Goal: Task Accomplishment & Management: Manage account settings

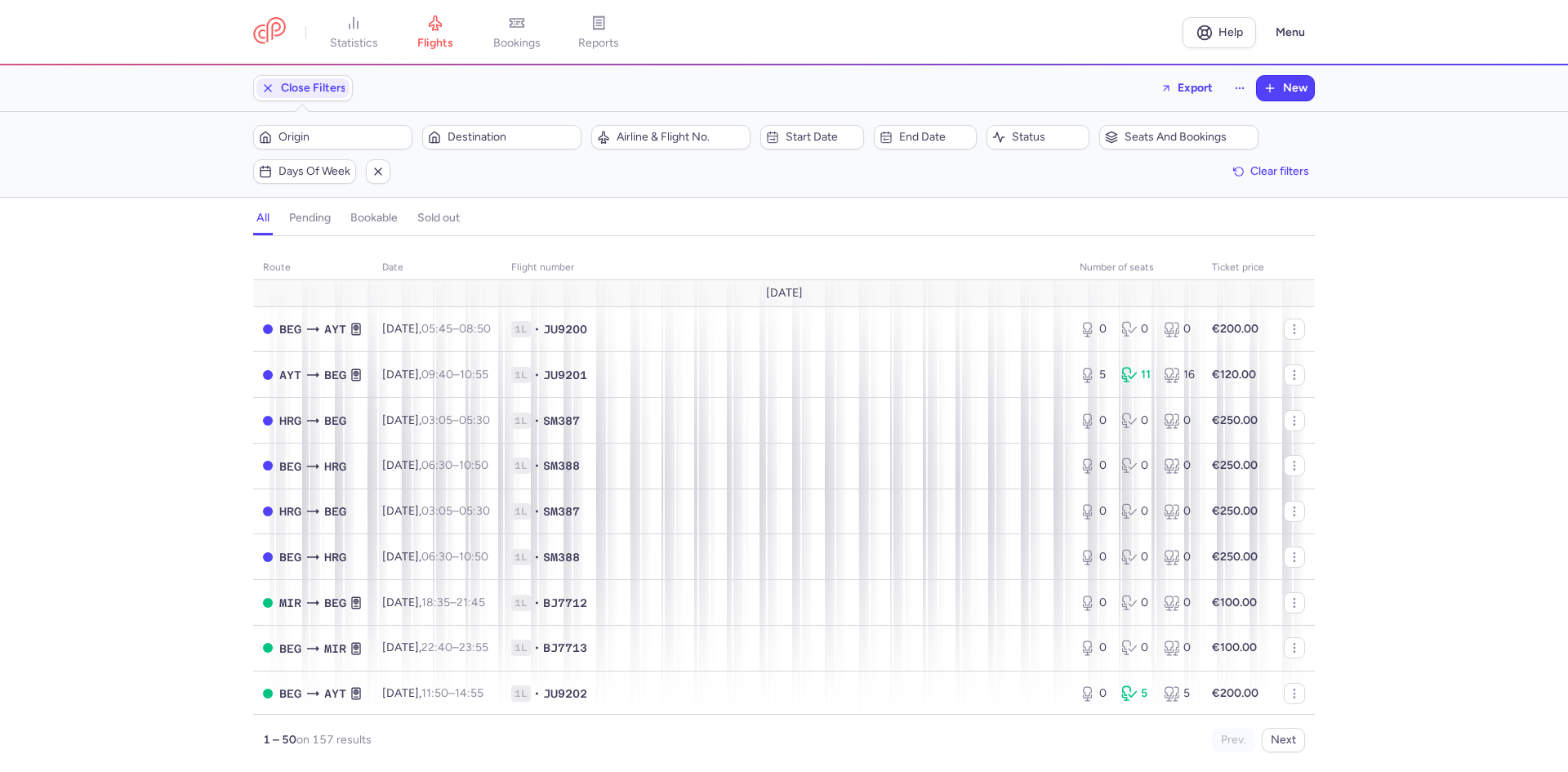
click at [377, 219] on h4 "bookable" at bounding box center [374, 218] width 47 height 15
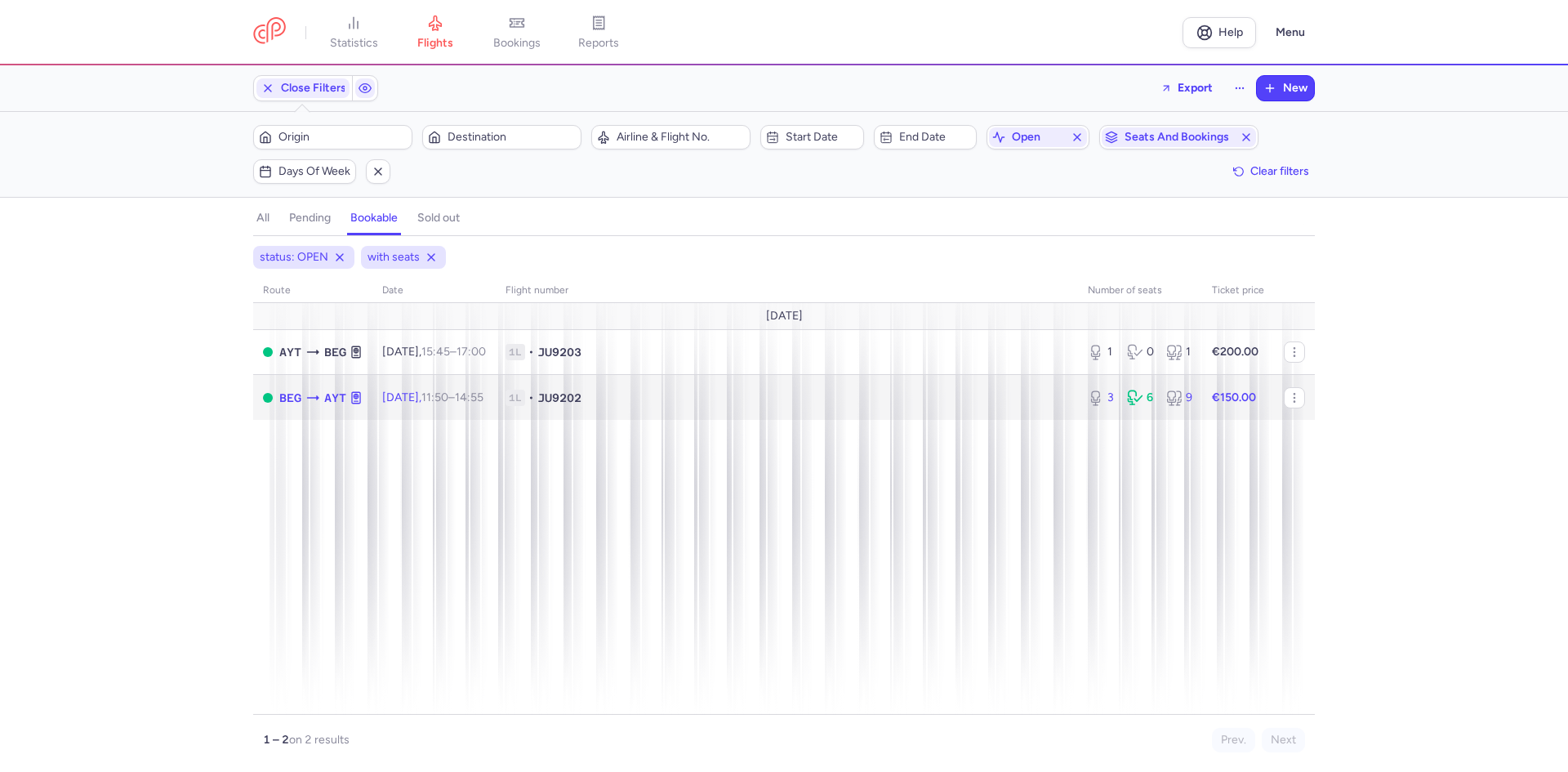
click at [762, 401] on span "1L • JU9202" at bounding box center [787, 398] width 563 height 17
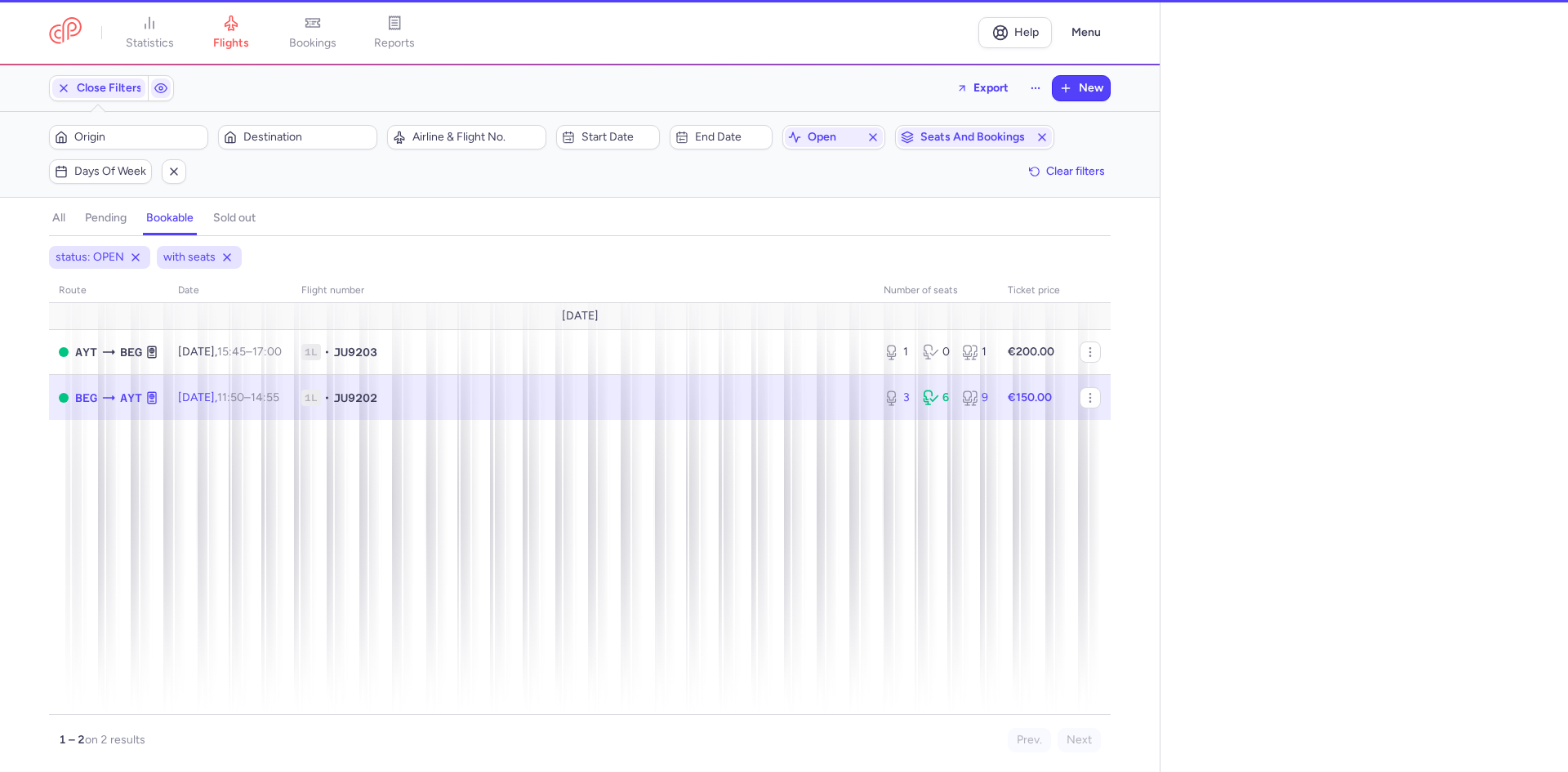
select select "days"
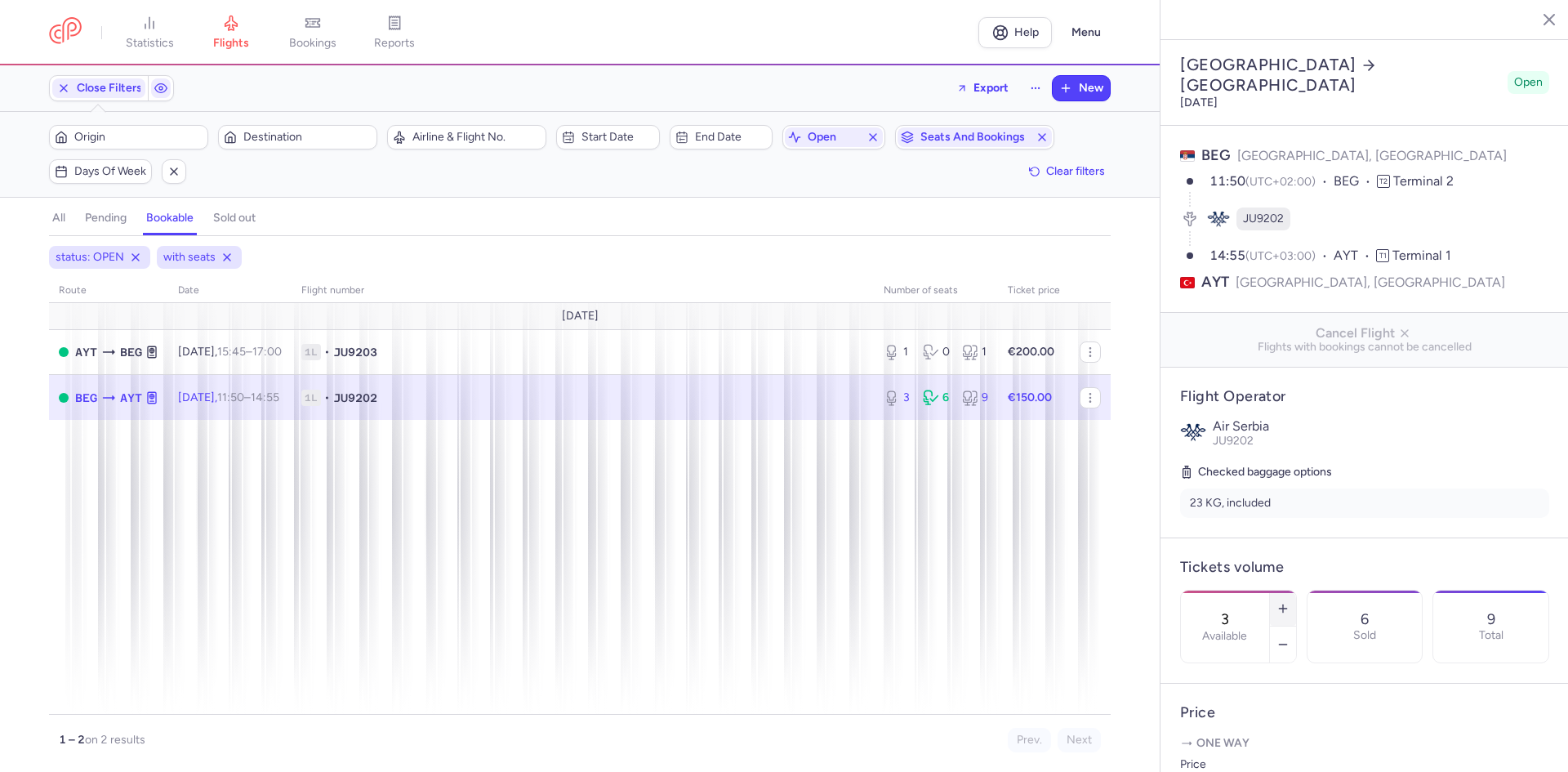
click at [1283, 605] on line "button" at bounding box center [1283, 609] width 0 height 7
click at [1243, 744] on span "Save changes" at bounding box center [1234, 740] width 81 height 15
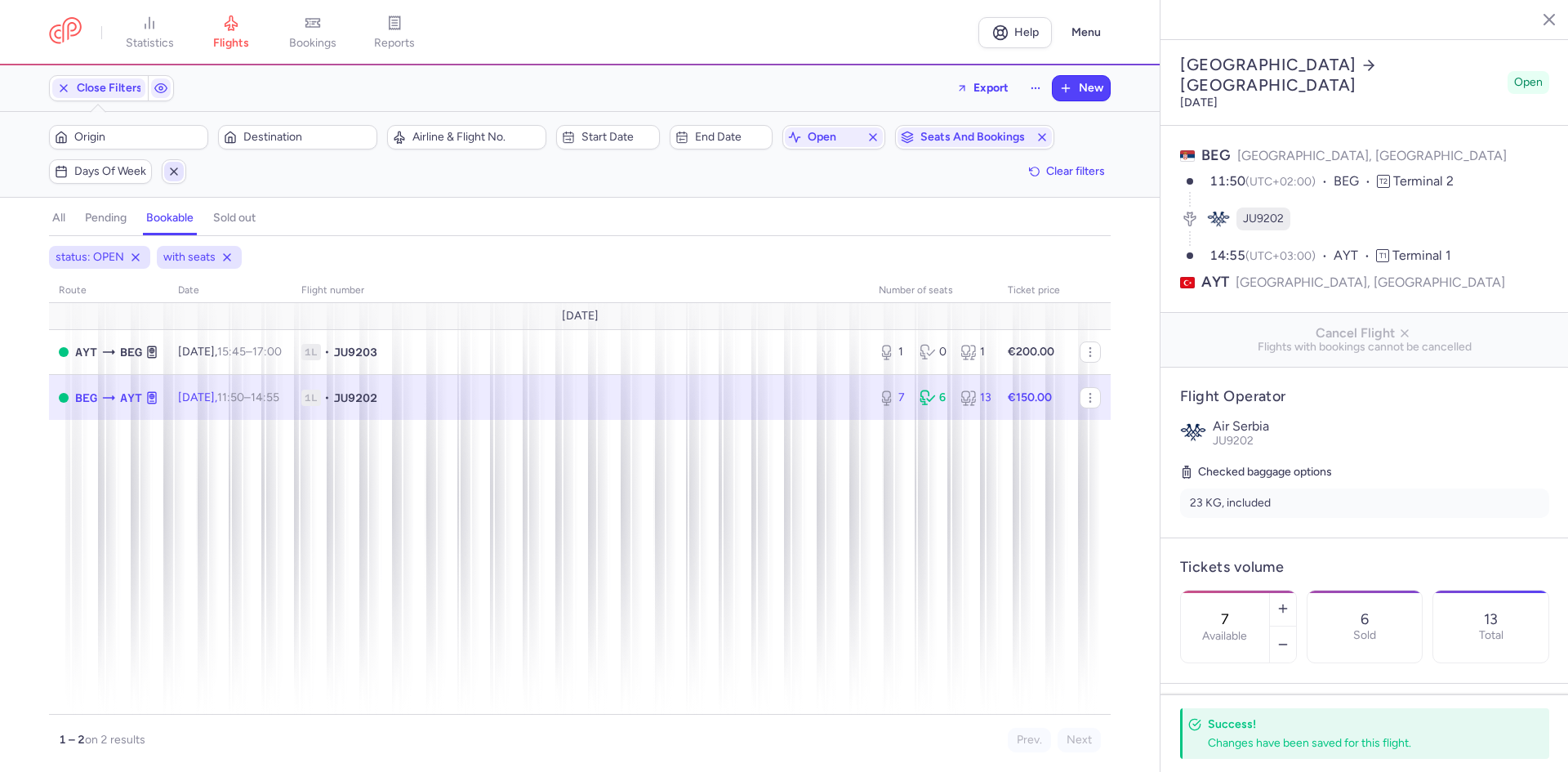
click at [168, 169] on span "button" at bounding box center [174, 171] width 19 height 19
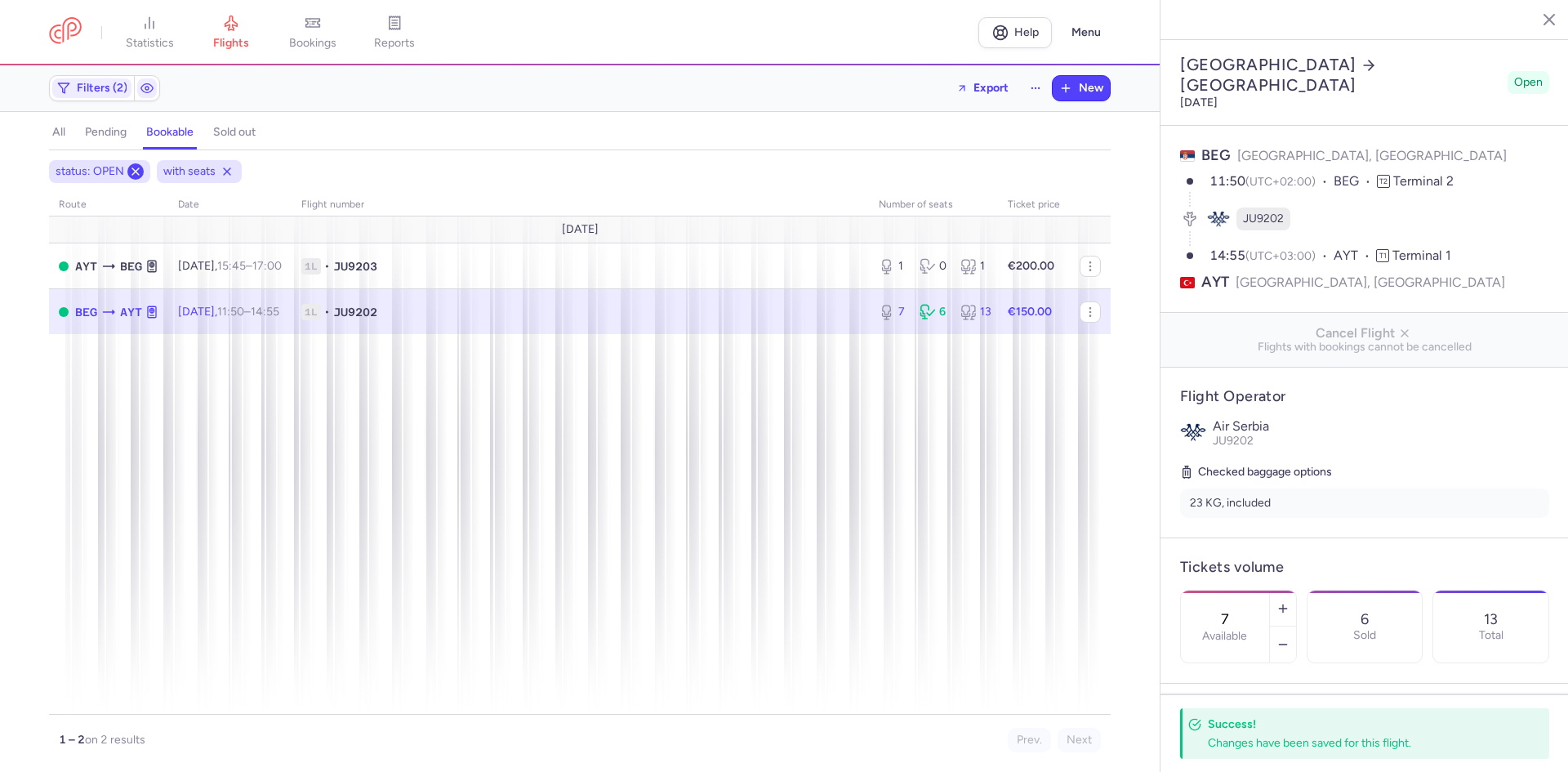
click at [129, 170] on icon at bounding box center [135, 171] width 13 height 13
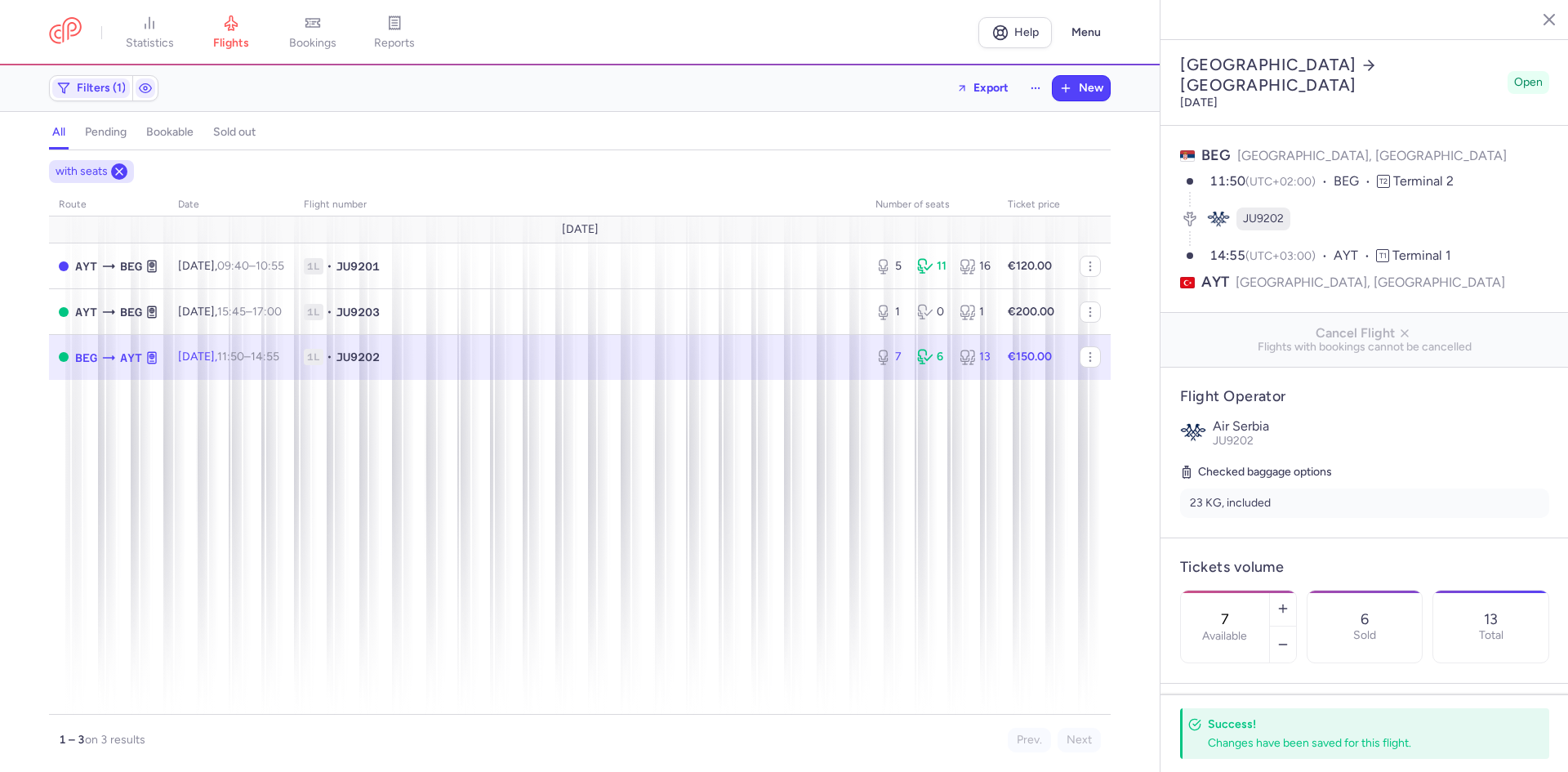
click at [117, 170] on icon at bounding box center [119, 171] width 13 height 13
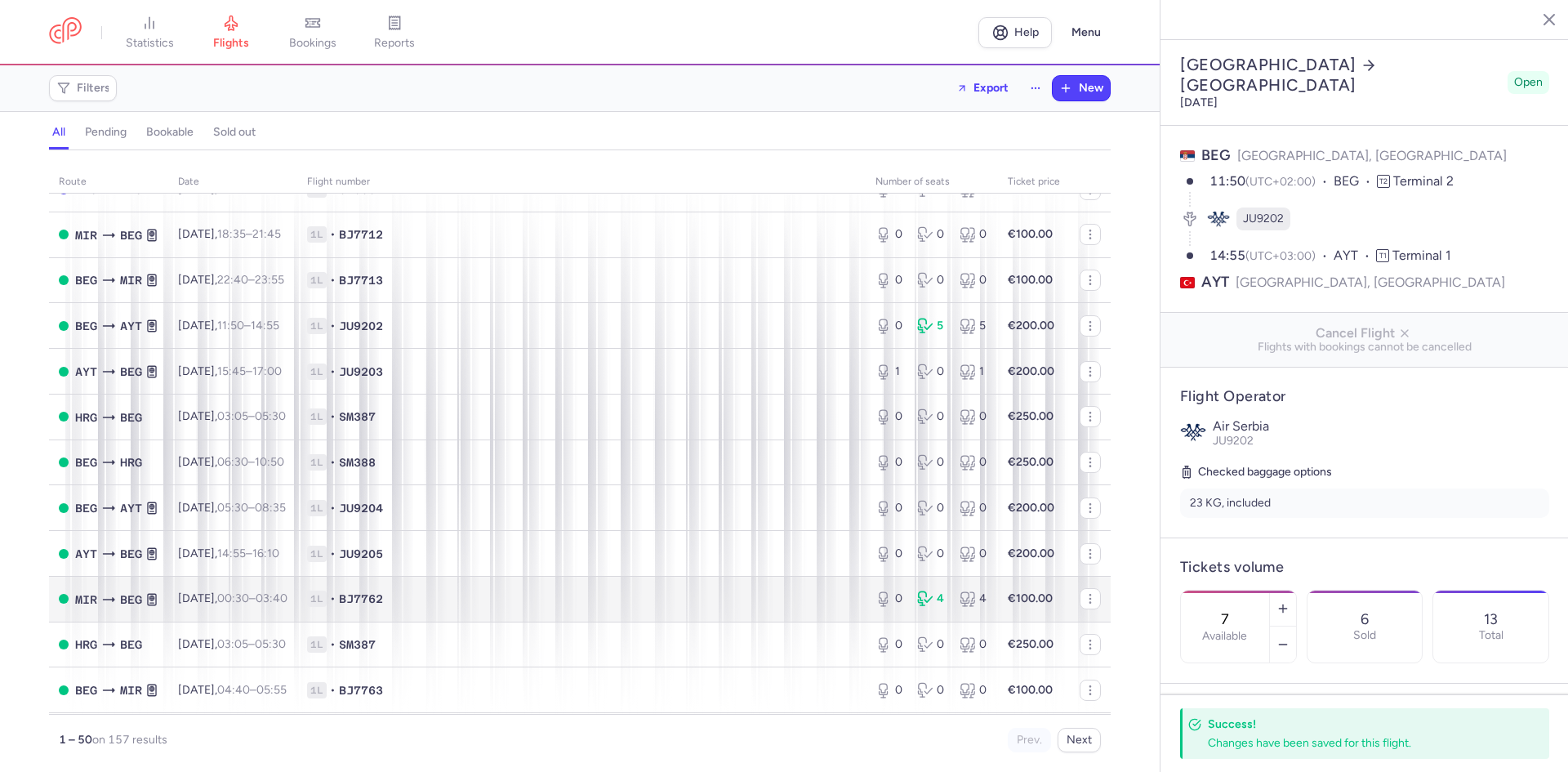
scroll to position [300, 0]
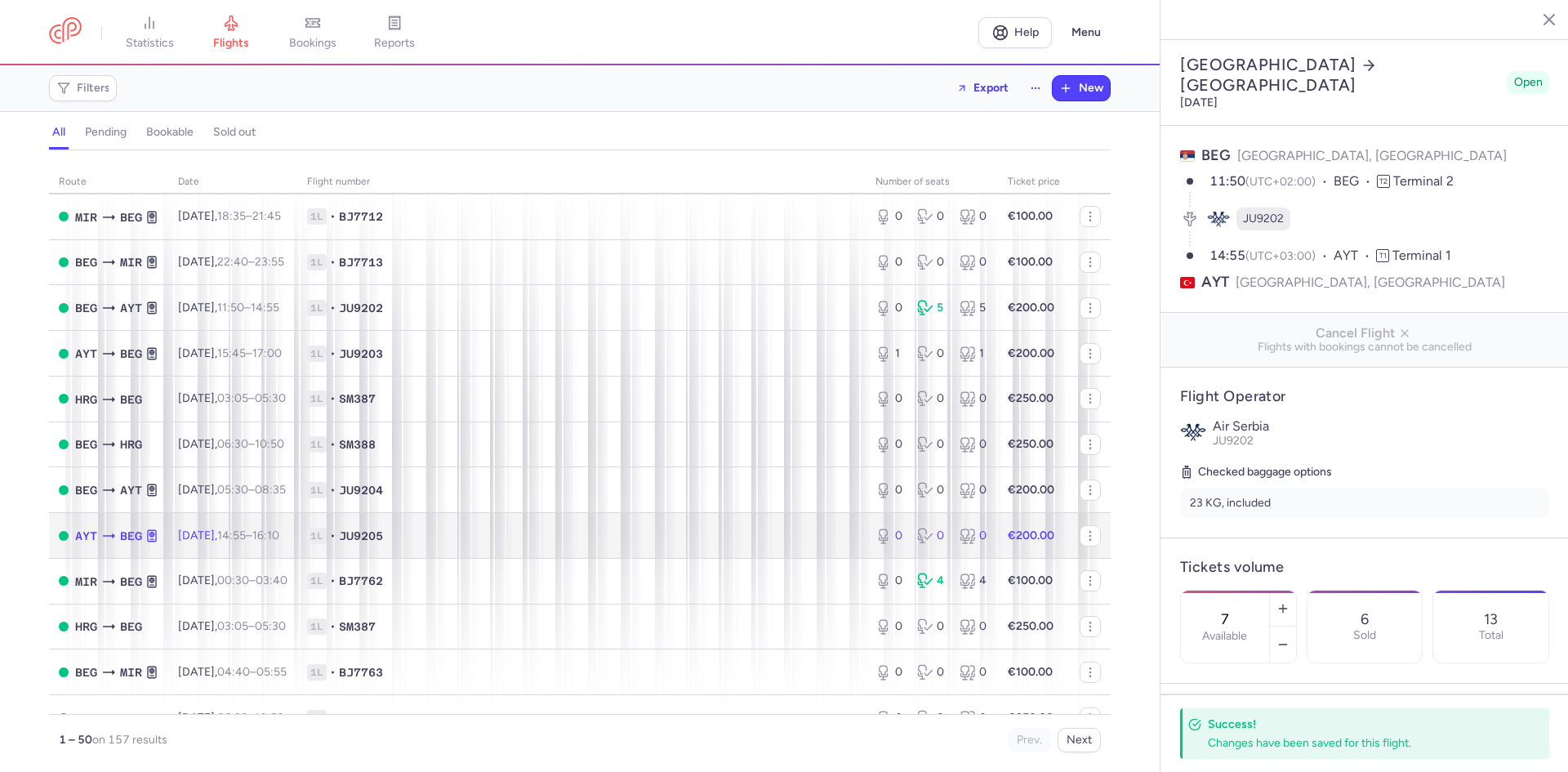
click at [468, 538] on span "1L • JU9205" at bounding box center [581, 536] width 549 height 17
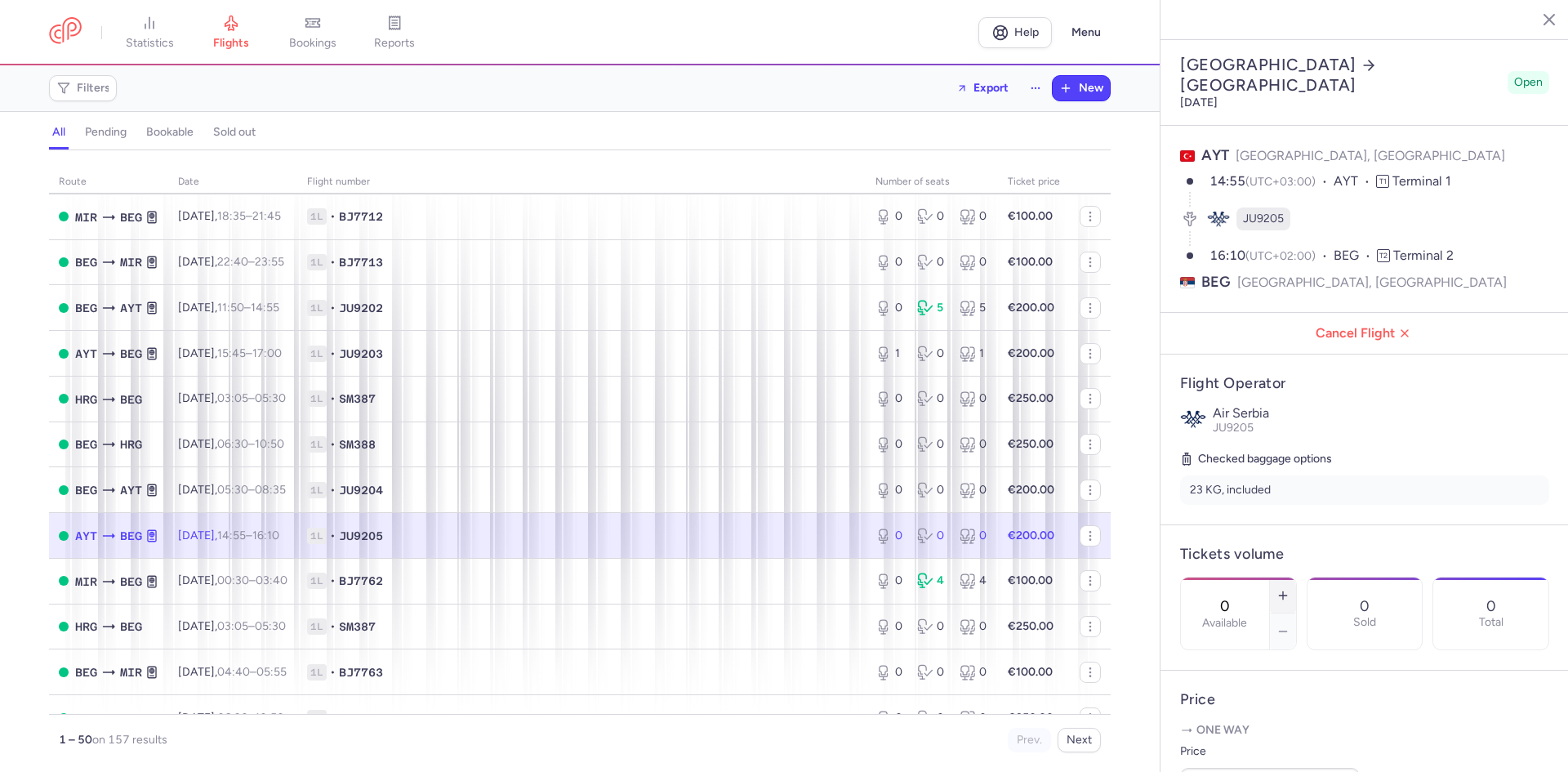
click at [1296, 578] on button "button" at bounding box center [1283, 595] width 26 height 36
click at [1251, 751] on button "Save changes" at bounding box center [1235, 740] width 108 height 36
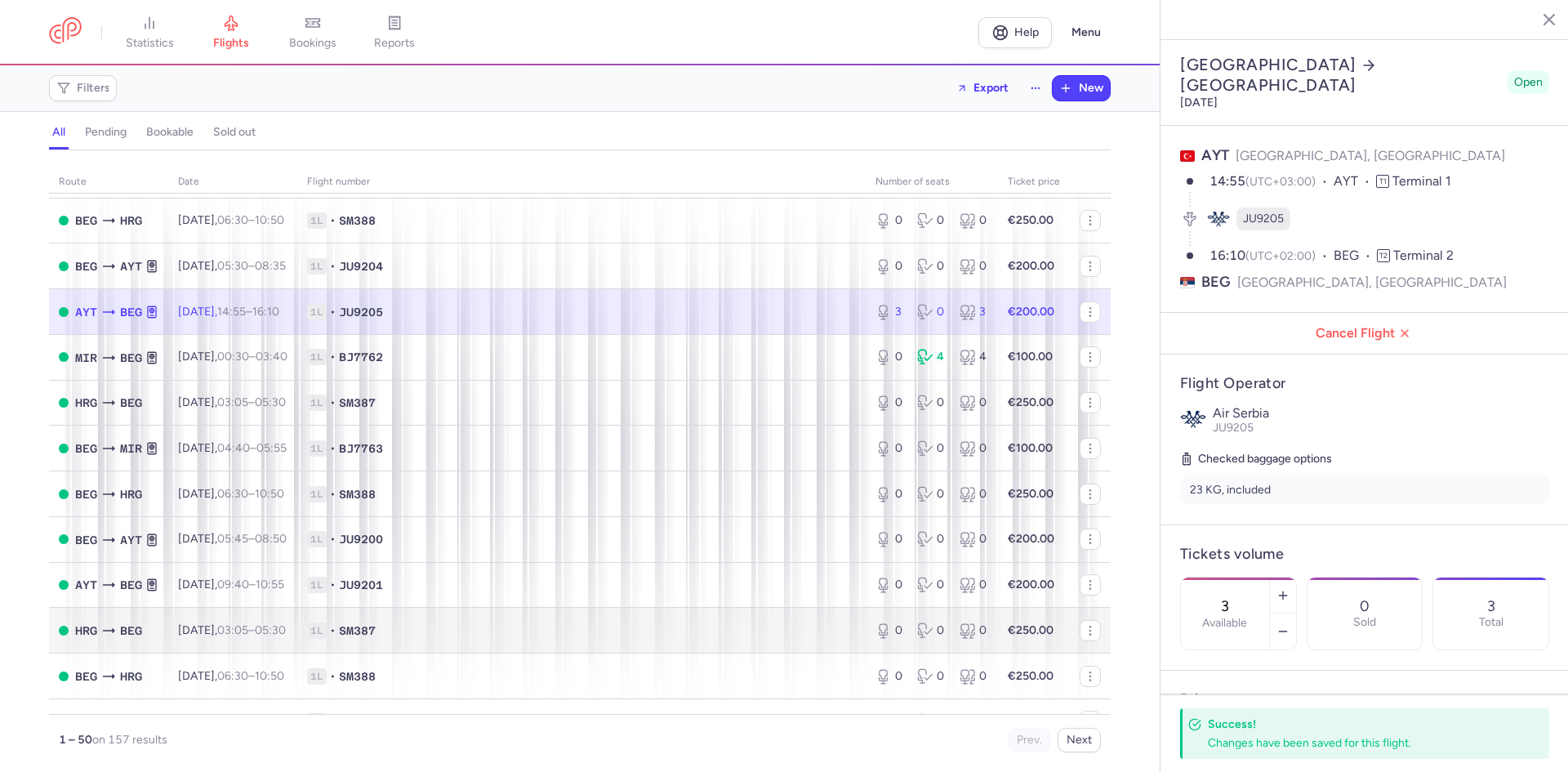
scroll to position [545, 0]
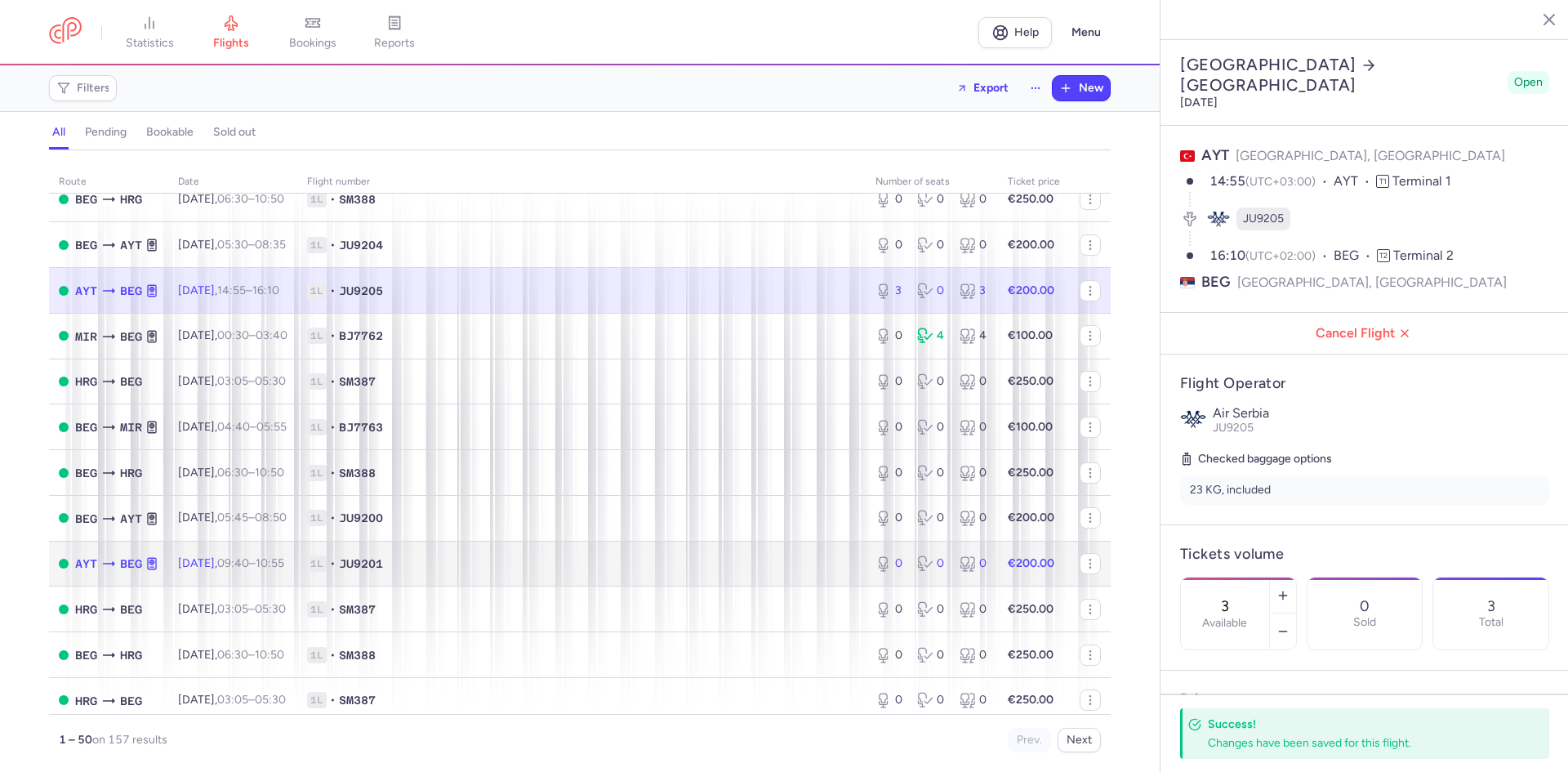
click at [525, 574] on td "1L • JU9201" at bounding box center [581, 564] width 569 height 45
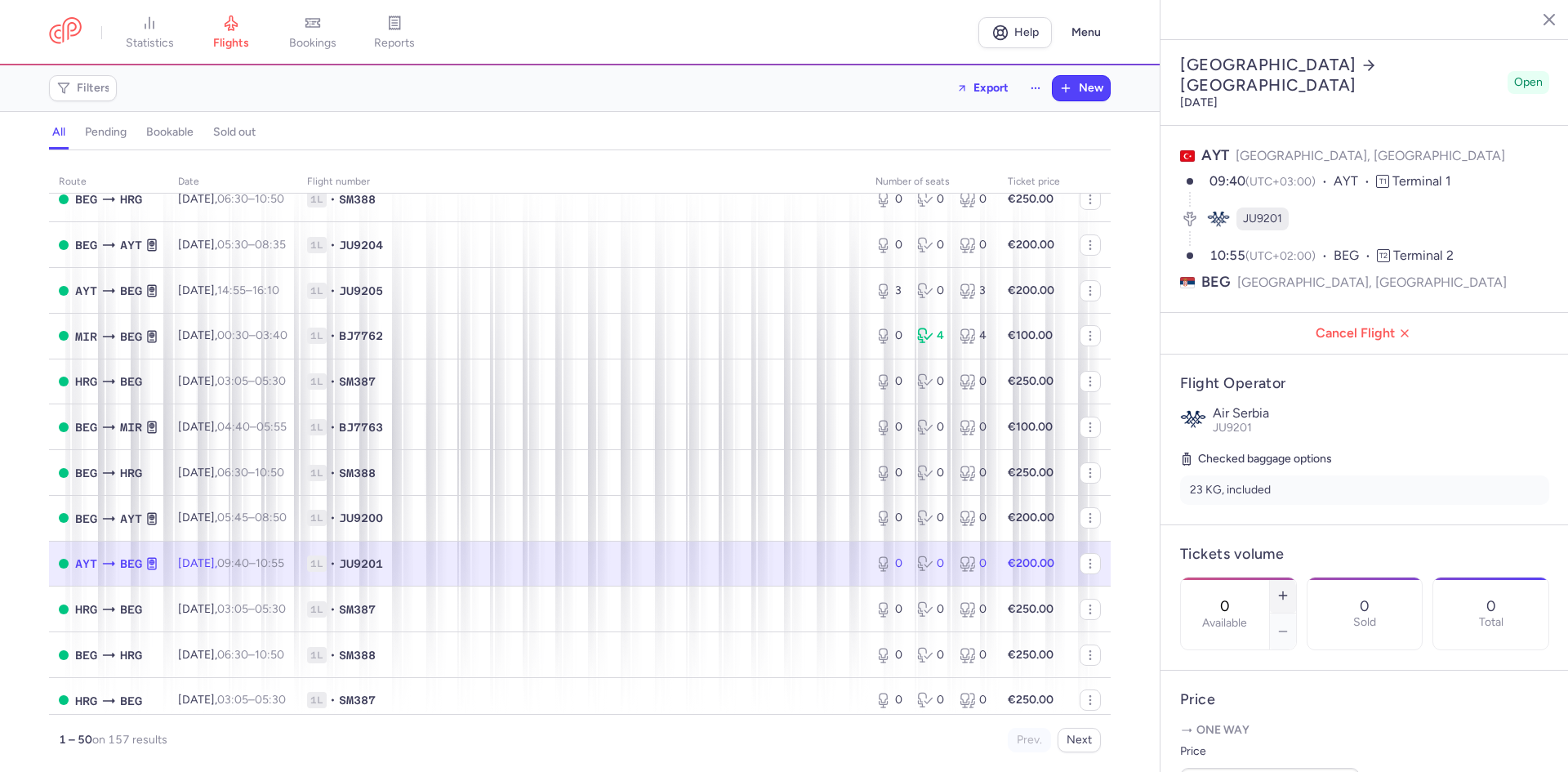
click at [1290, 589] on icon "button" at bounding box center [1283, 595] width 13 height 13
type input "3"
click at [1238, 752] on button "Save changes" at bounding box center [1235, 740] width 108 height 36
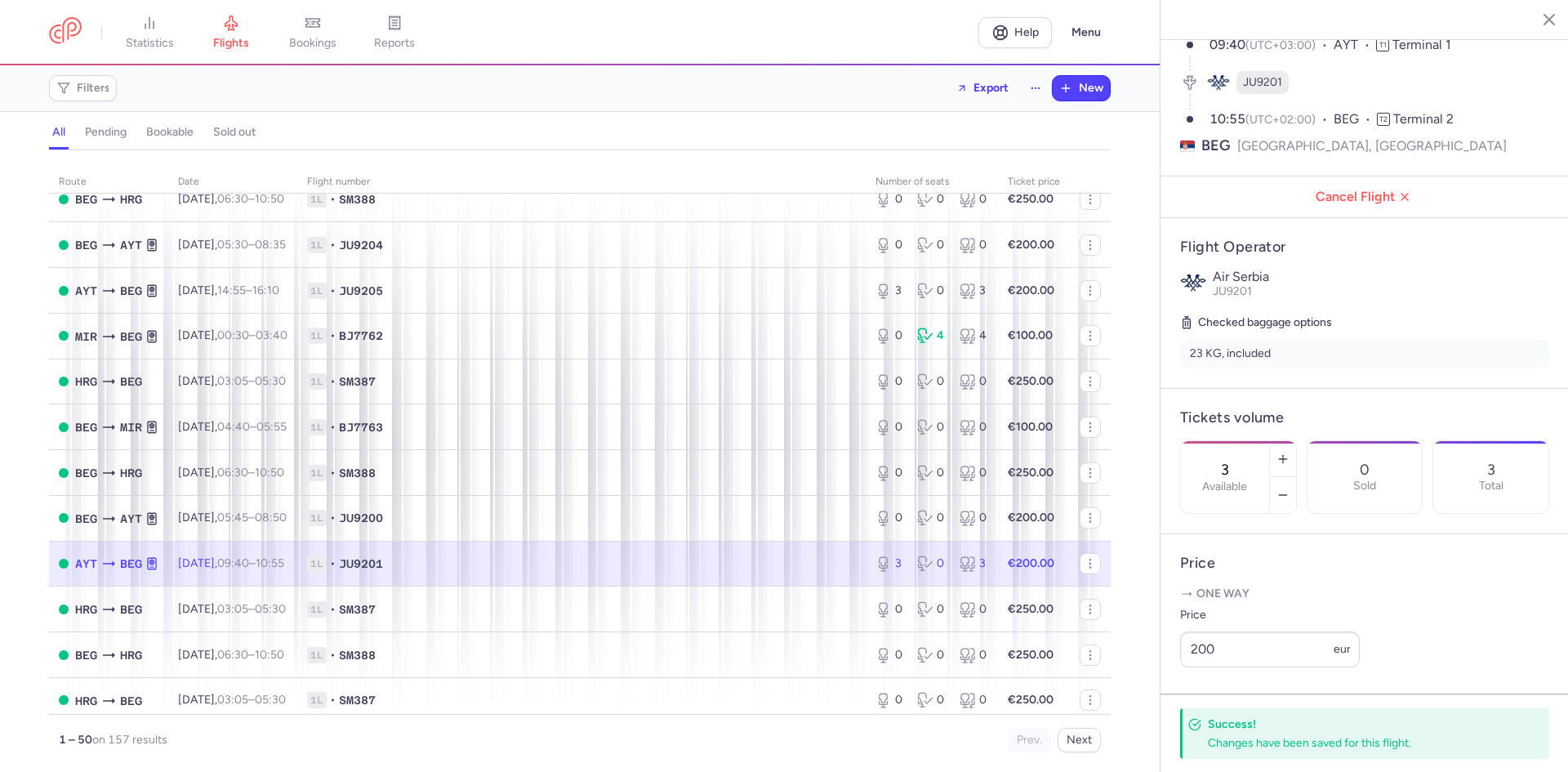
scroll to position [163, 0]
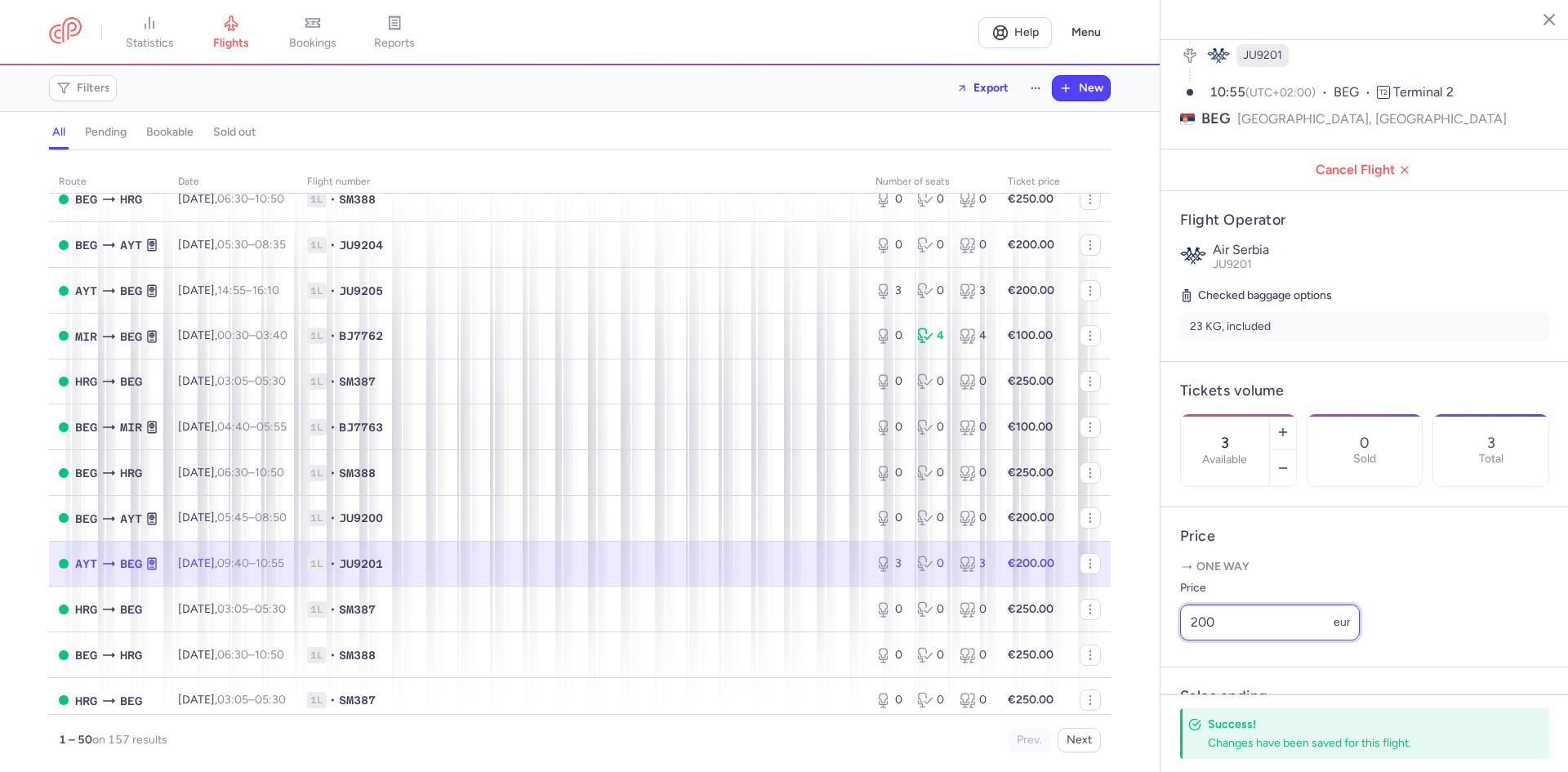
click at [1232, 641] on input "200" at bounding box center [1271, 622] width 180 height 36
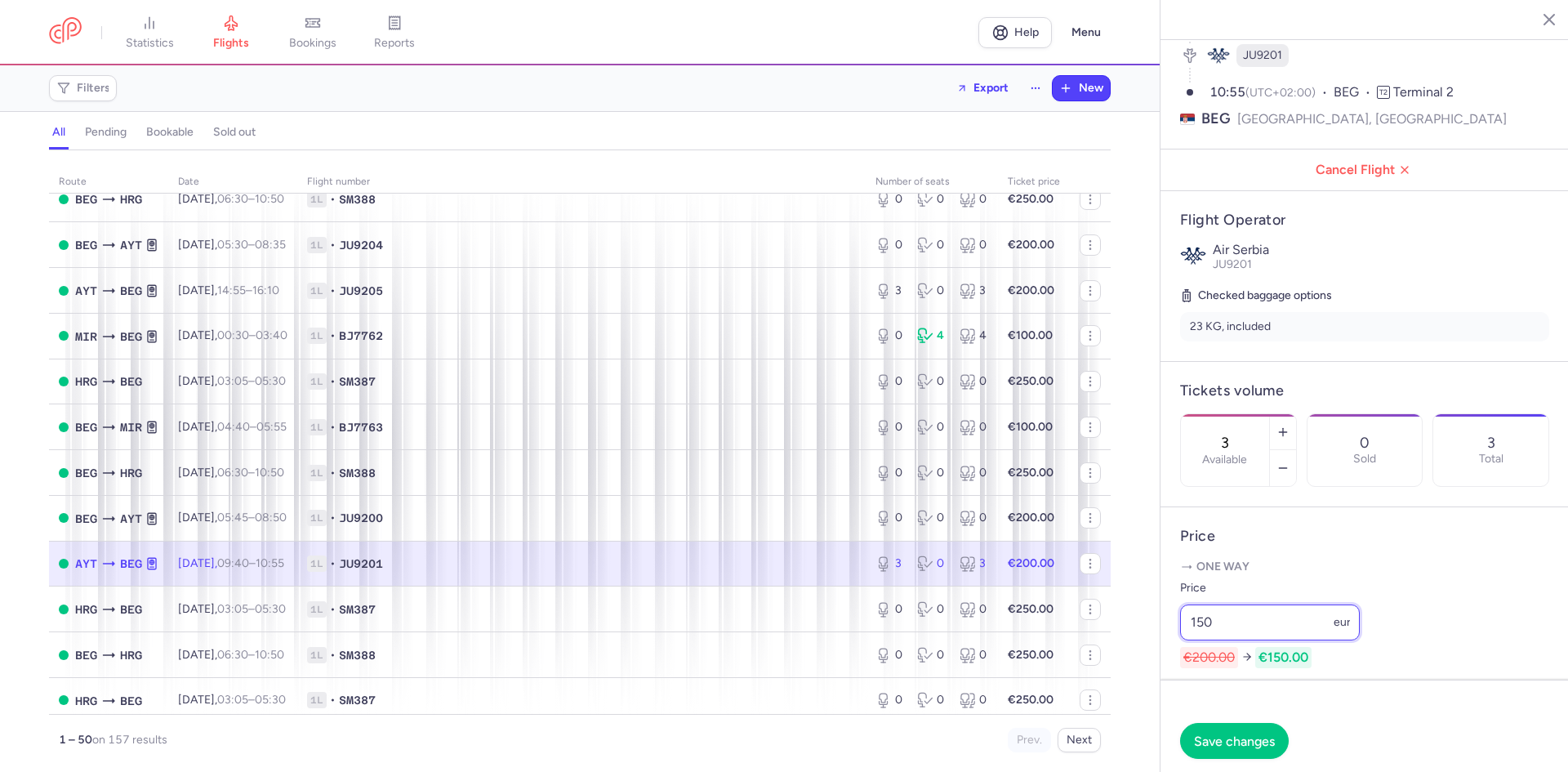
type input "150"
drag, startPoint x: 1232, startPoint y: 733, endPoint x: 1228, endPoint y: 726, distance: 8.1
click at [1232, 731] on button "Save changes" at bounding box center [1235, 740] width 108 height 36
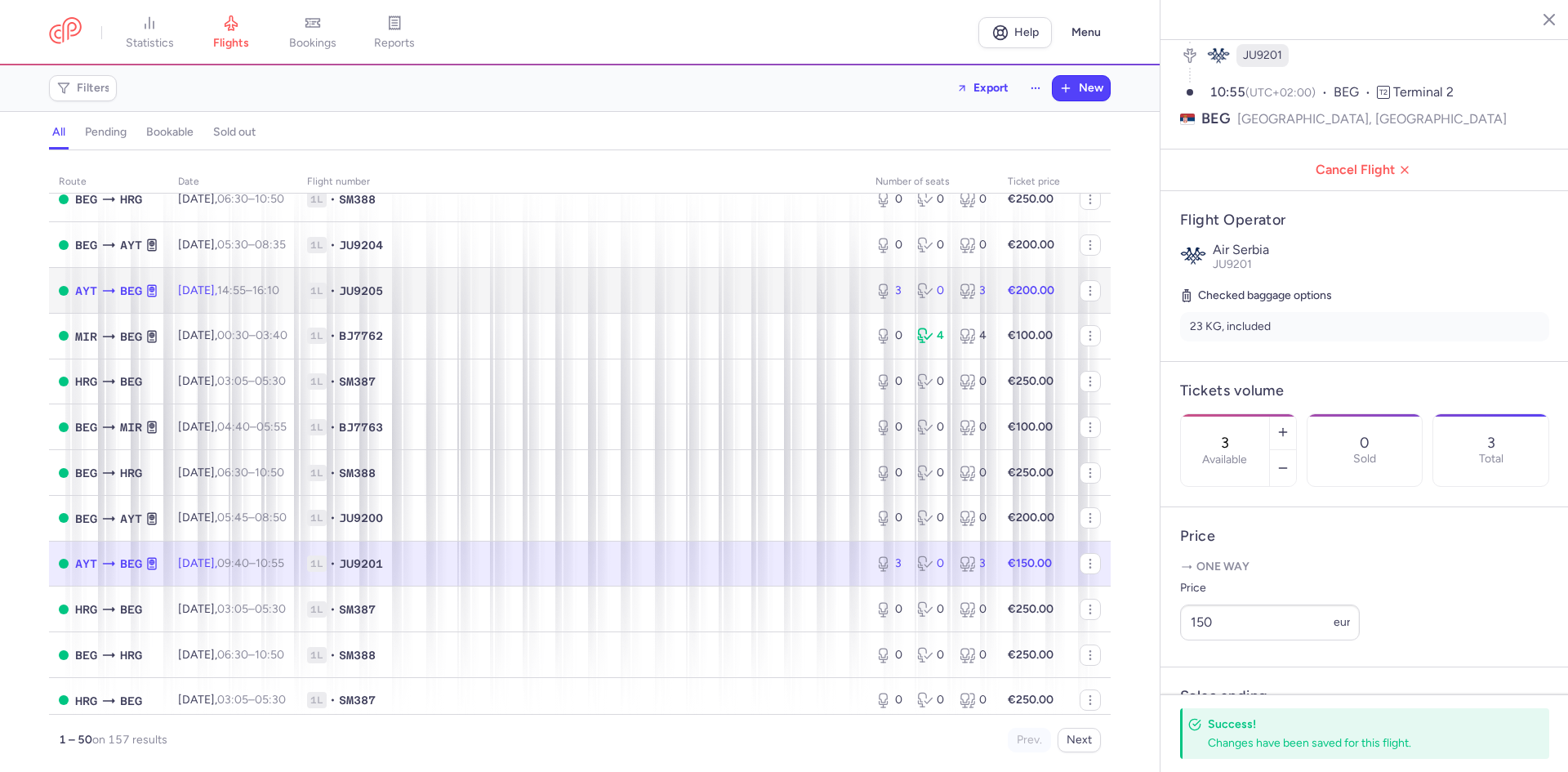
click at [600, 280] on td "1L • JU9205" at bounding box center [581, 291] width 569 height 45
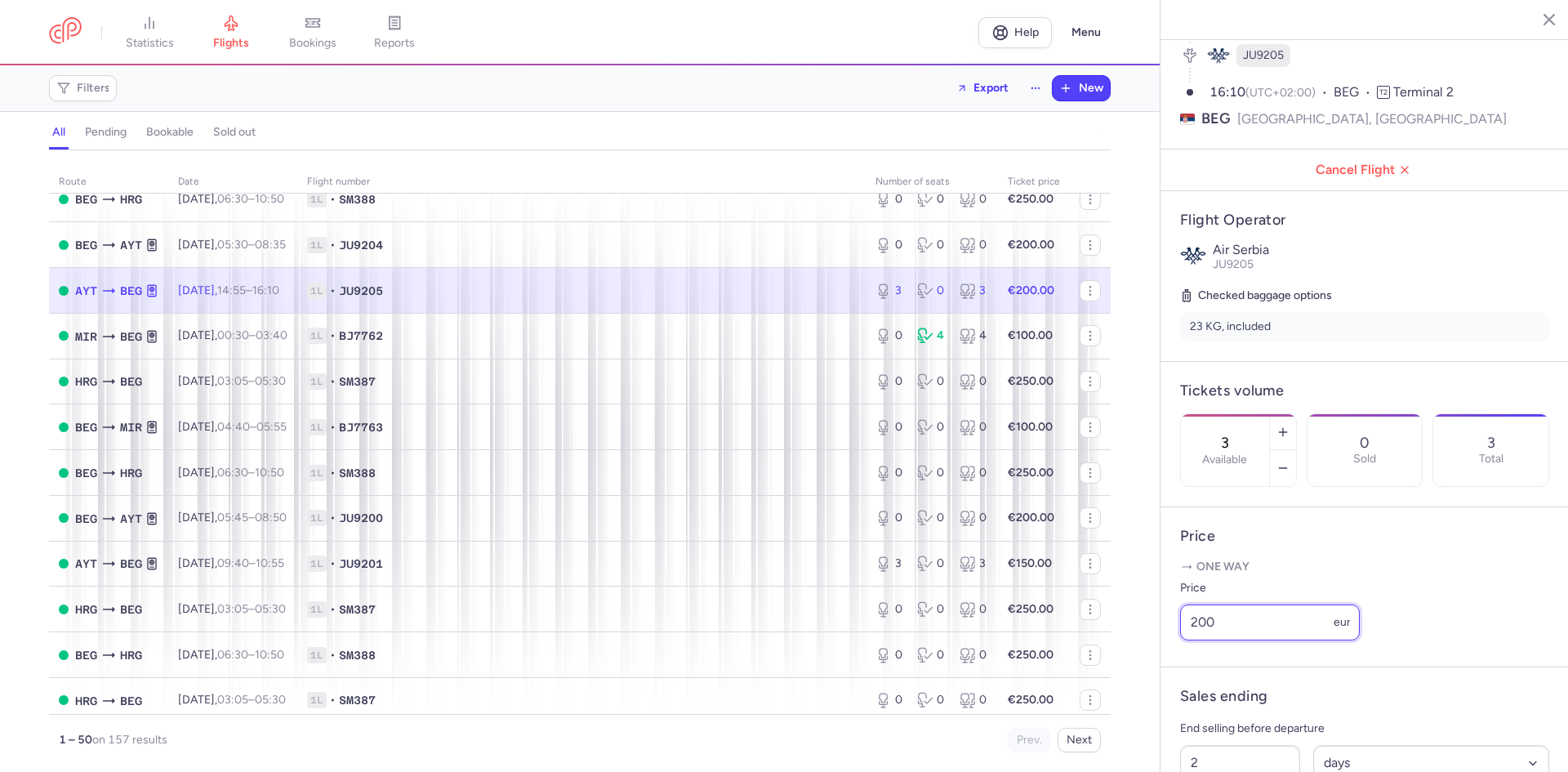
click at [1244, 636] on input "200" at bounding box center [1271, 622] width 180 height 36
type input "150"
click at [1248, 730] on button "Save changes" at bounding box center [1235, 740] width 108 height 36
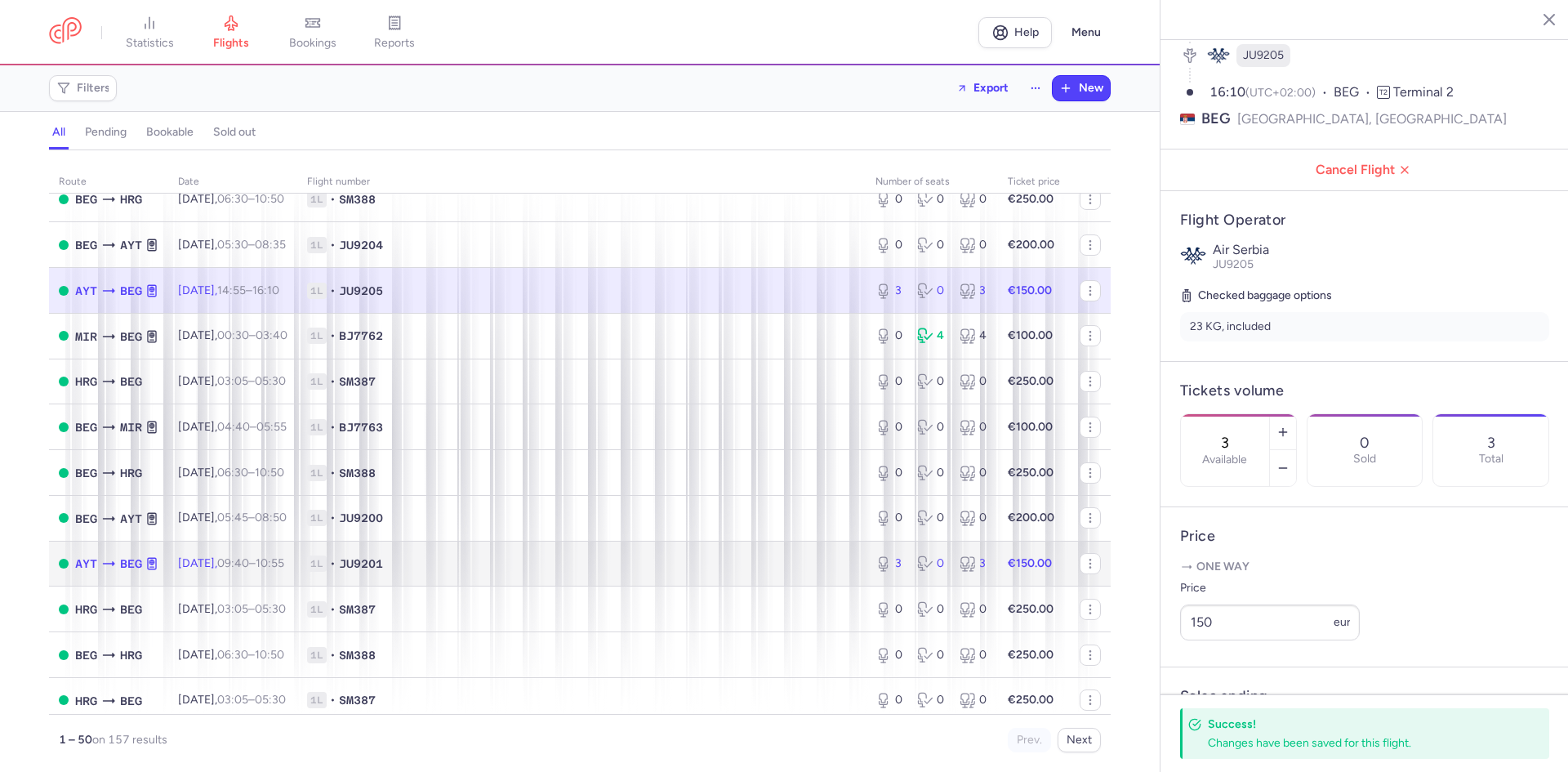
click at [559, 565] on span "1L • JU9201" at bounding box center [581, 564] width 549 height 17
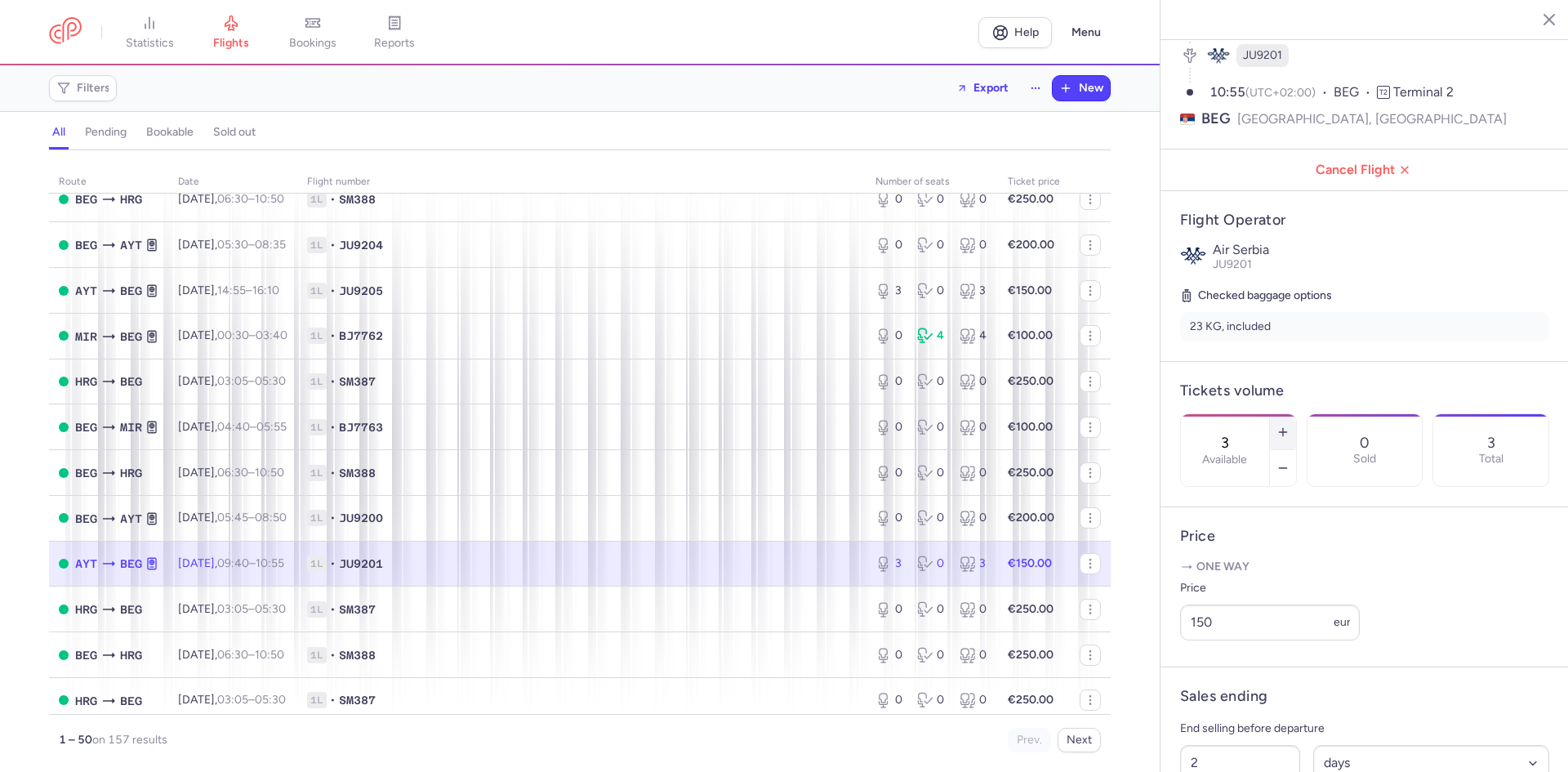
click at [1290, 426] on icon "button" at bounding box center [1283, 432] width 13 height 13
type input "5"
click at [1268, 754] on button "Save changes" at bounding box center [1235, 740] width 108 height 36
